Goal: Find specific page/section: Find specific page/section

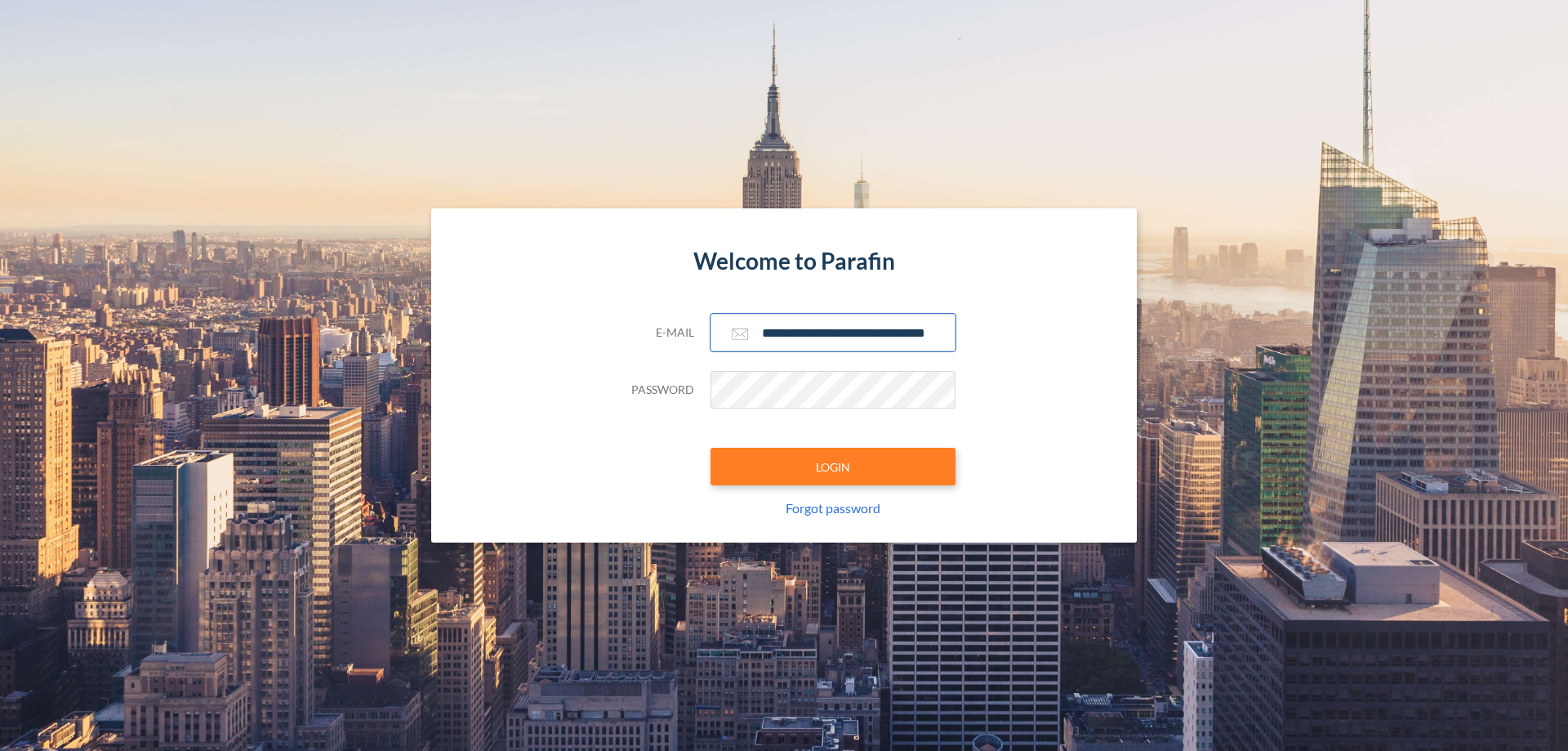
type input "**********"
click at [833, 467] on button "LOGIN" at bounding box center [833, 466] width 245 height 38
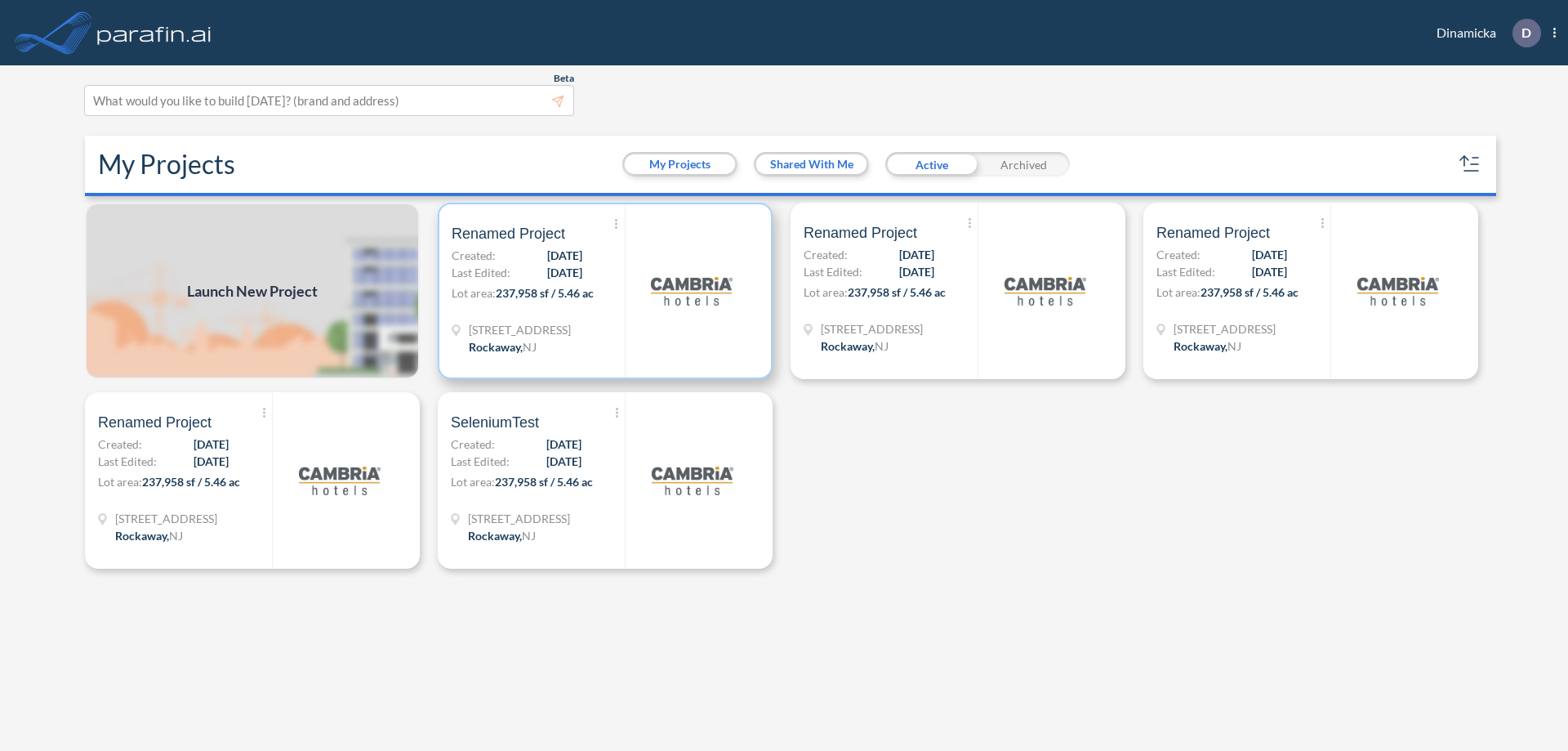
scroll to position [4, 0]
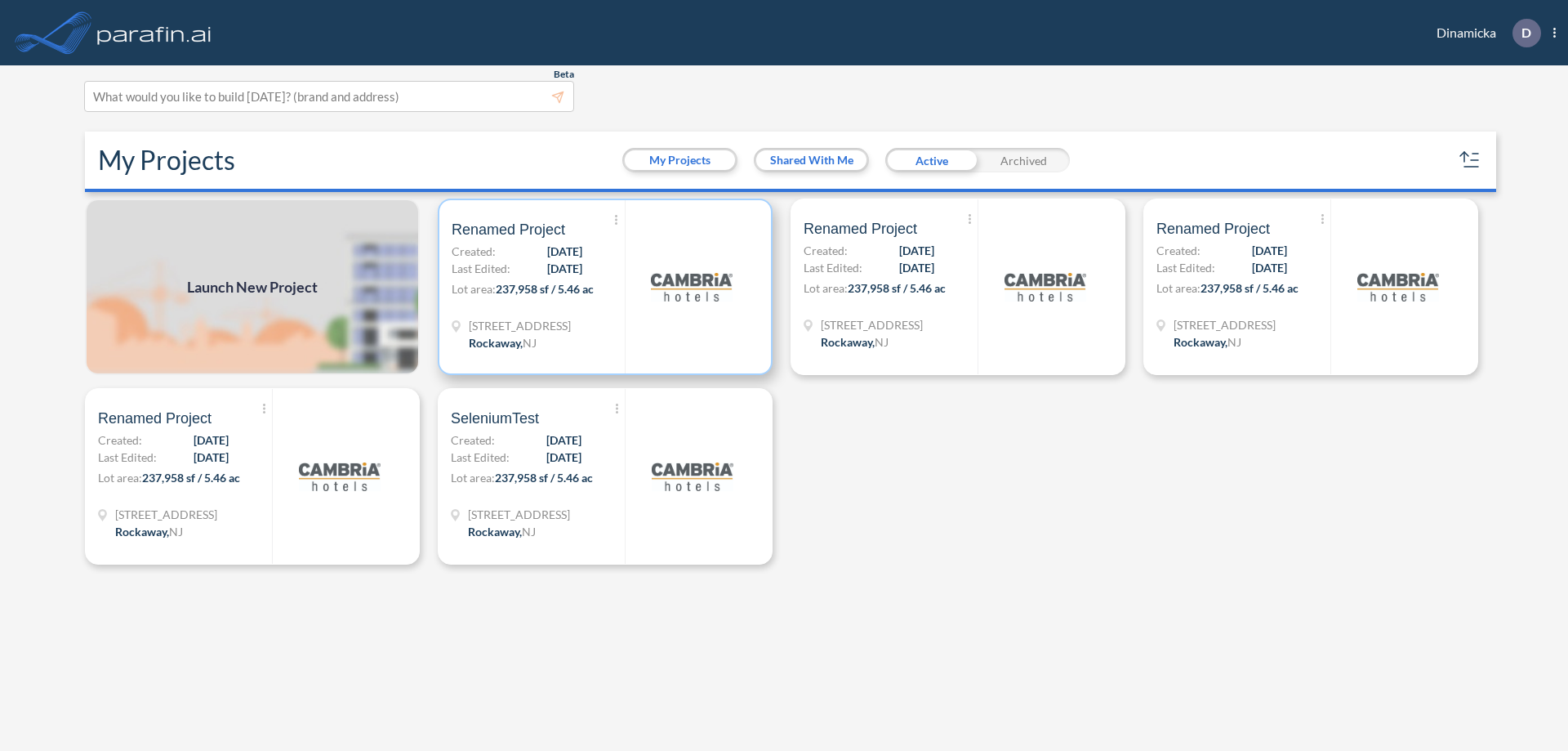
click at [605, 287] on p "Lot area: 237,958 sf / 5.46 ac" at bounding box center [537, 292] width 173 height 24
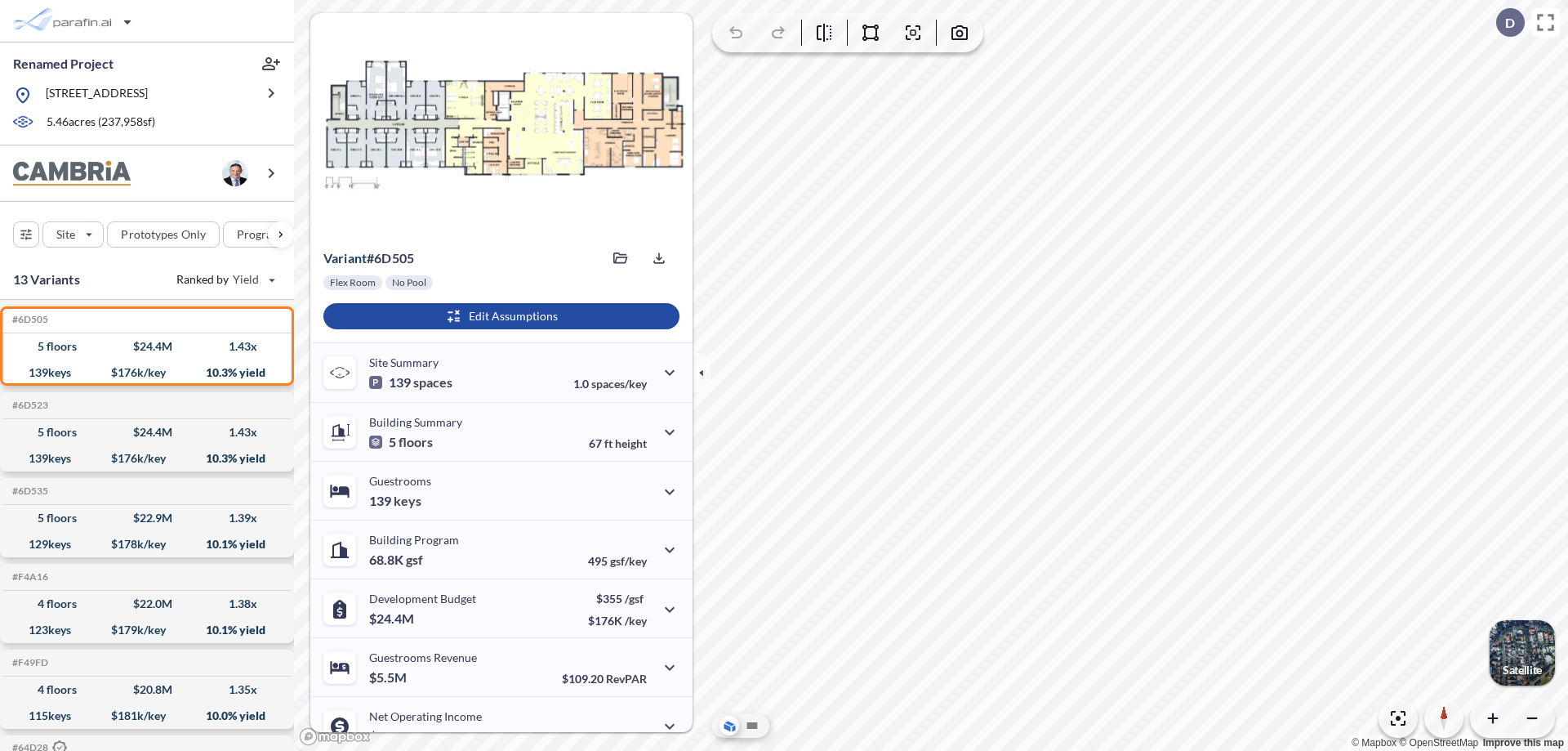
scroll to position [82, 0]
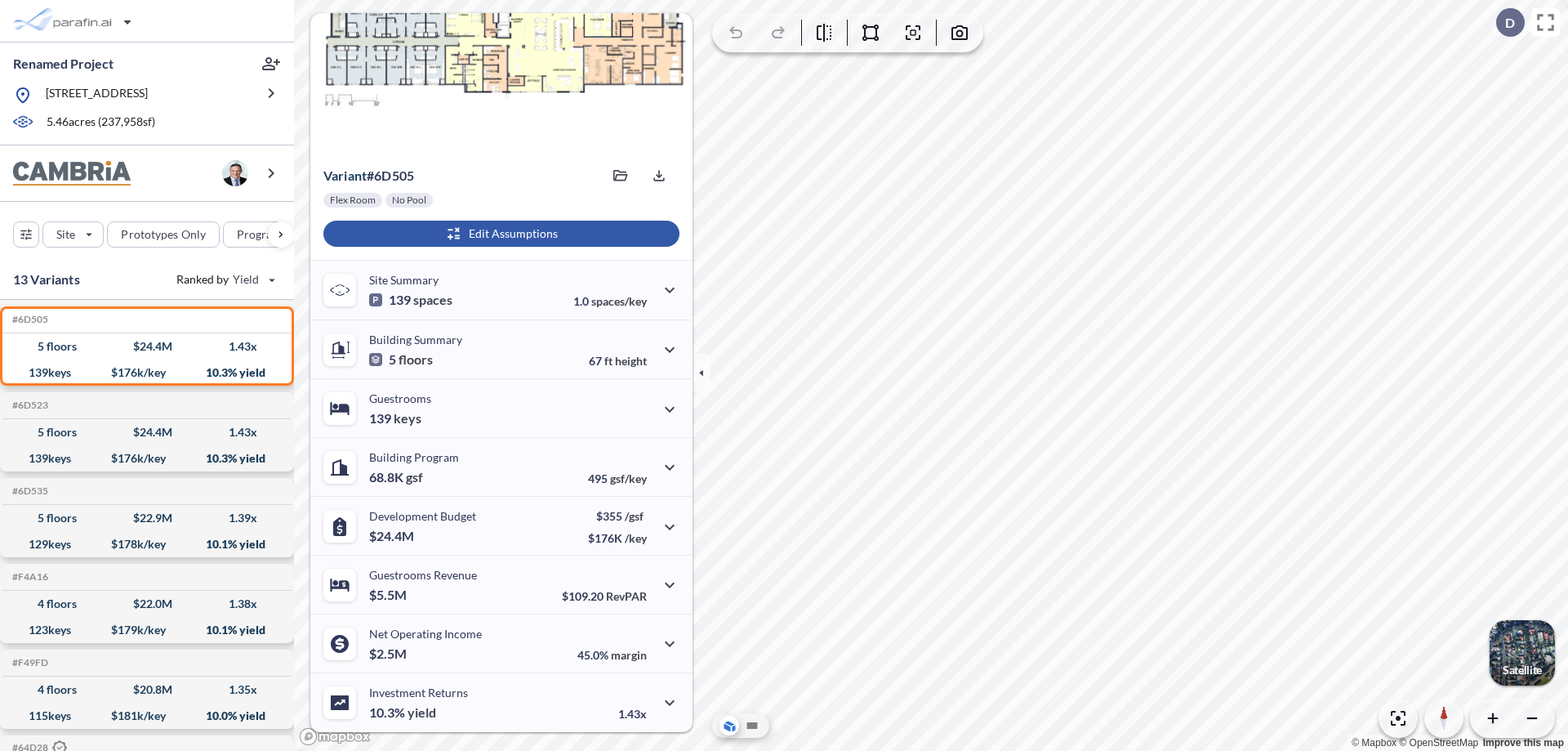
click at [499, 234] on div "button" at bounding box center [501, 233] width 356 height 26
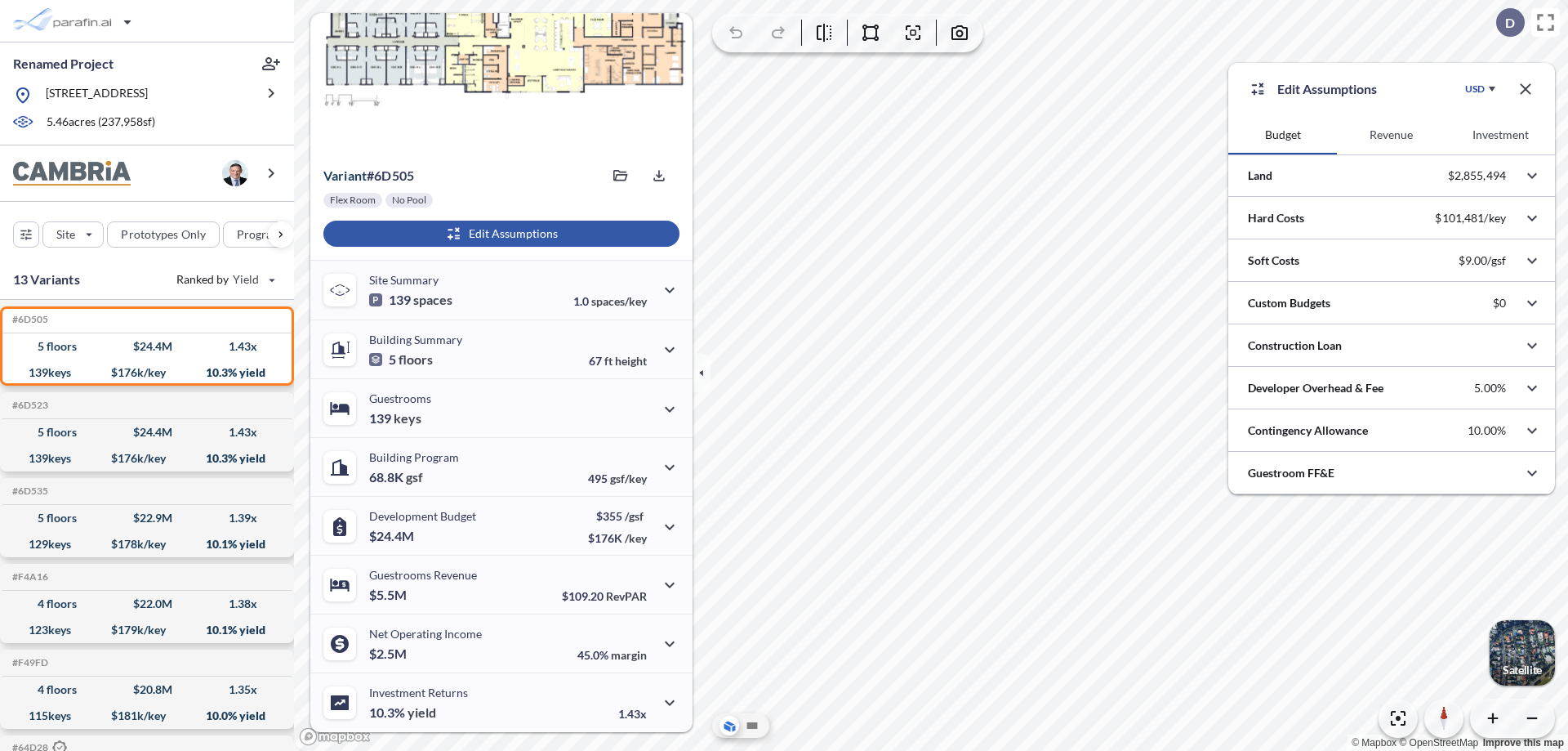
click at [1390, 134] on button "Revenue" at bounding box center [1391, 134] width 108 height 40
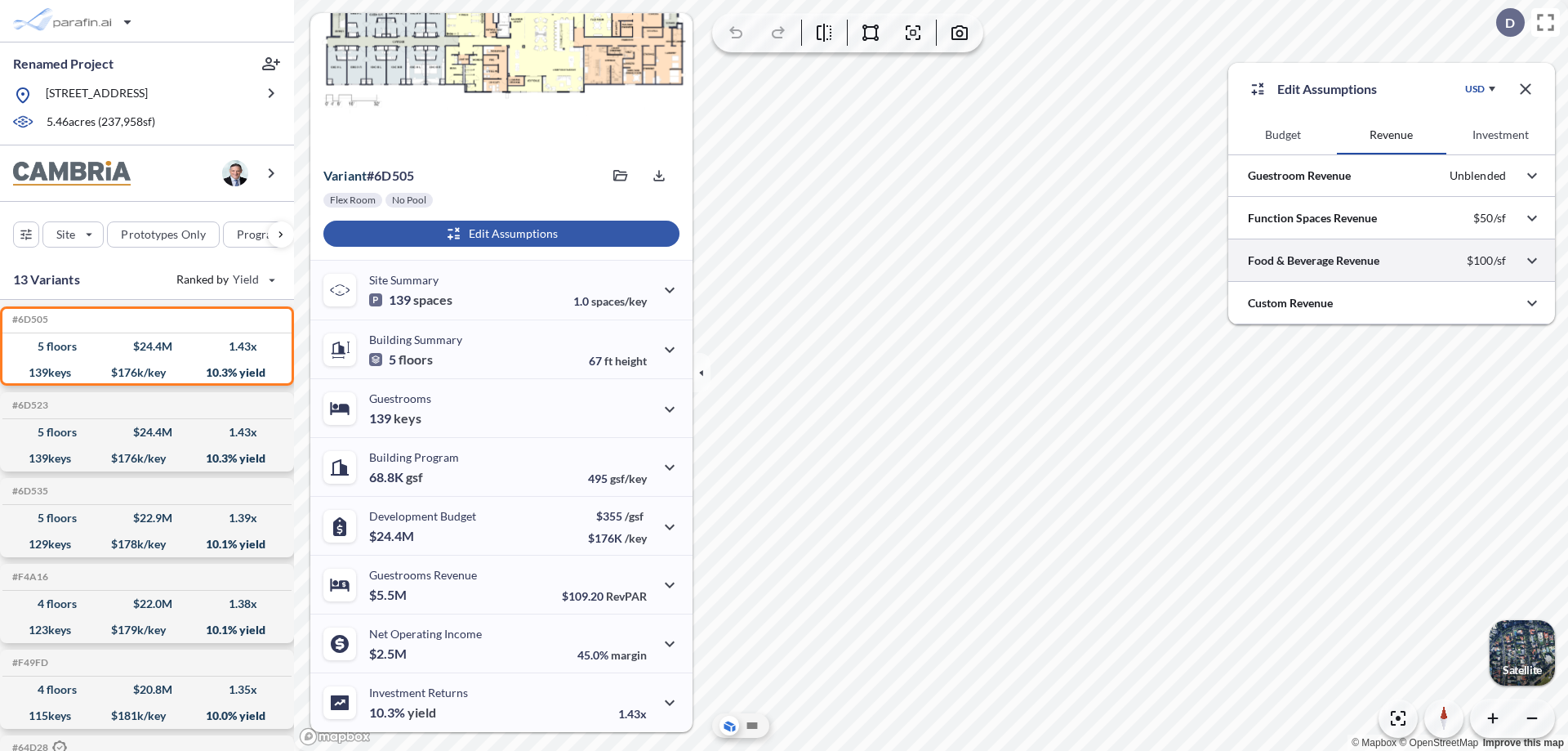
click at [1391, 261] on div at bounding box center [1391, 260] width 327 height 42
